Goal: Task Accomplishment & Management: Use online tool/utility

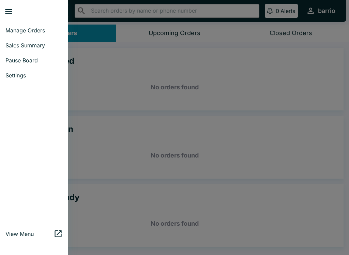
click at [36, 59] on span "Pause Board" at bounding box center [33, 60] width 57 height 7
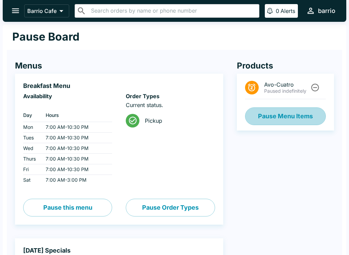
click at [309, 116] on button "Pause Menu Items" at bounding box center [285, 116] width 81 height 18
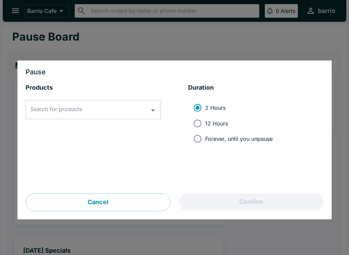
click at [52, 107] on div "Search for products Search for products" at bounding box center [93, 109] width 135 height 19
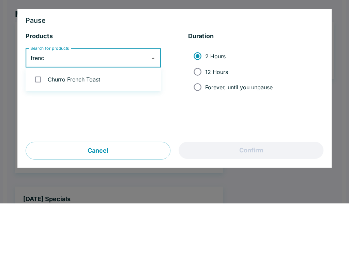
type input "french"
click at [39, 124] on input "checkbox" at bounding box center [38, 131] width 14 height 14
checkbox input "true"
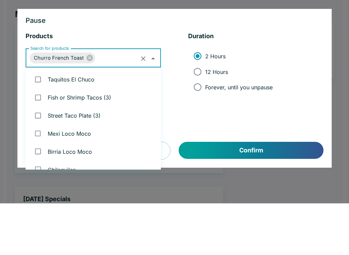
scroll to position [27, 0]
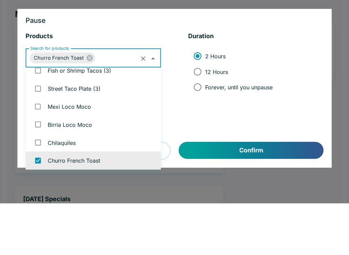
checkbox input "false"
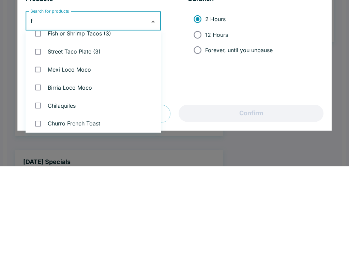
scroll to position [0, 0]
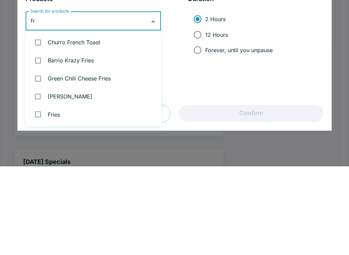
type input "fre"
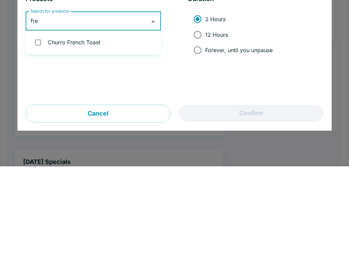
click at [39, 124] on input "checkbox" at bounding box center [38, 131] width 14 height 14
checkbox input "true"
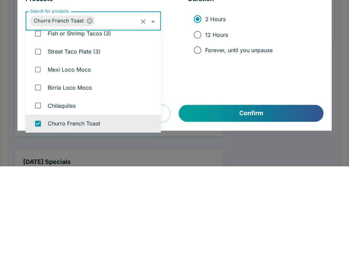
click at [215, 116] on label "12 Hours" at bounding box center [231, 123] width 83 height 15
click at [205, 116] on input "12 Hours" at bounding box center [197, 123] width 15 height 15
radio input "true"
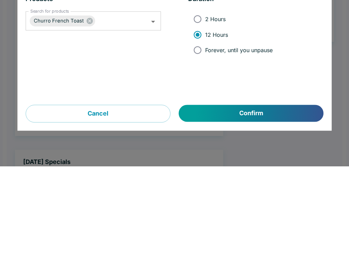
scroll to position [89, 0]
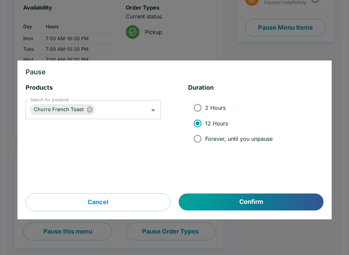
click at [248, 201] on button "Confirm" at bounding box center [251, 202] width 145 height 17
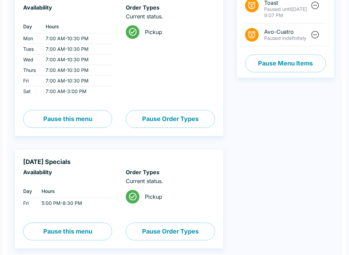
click at [324, 129] on div "Products Churro French Toast Paused until [DATE] 9:07 PM Avo-Cuatro Paused inde…" at bounding box center [278, 192] width 111 height 468
click at [348, 128] on div "Barrio Cafe ​ ​ 0 Alerts barrio Pause Board Menus Breakfast Menu Availability ‏…" at bounding box center [174, 38] width 349 height 255
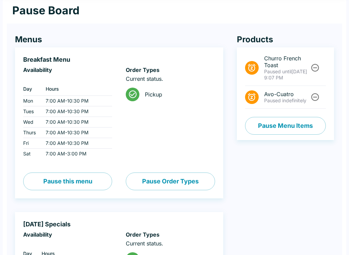
scroll to position [0, 0]
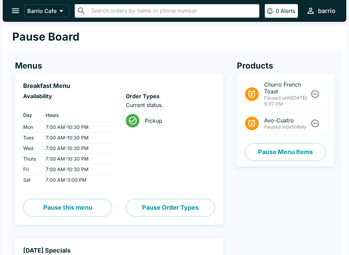
click at [15, 5] on button "open drawer" at bounding box center [15, 10] width 17 height 17
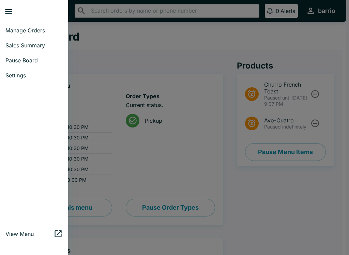
click at [27, 24] on link "Manage Orders" at bounding box center [34, 30] width 68 height 15
